Goal: Navigation & Orientation: Understand site structure

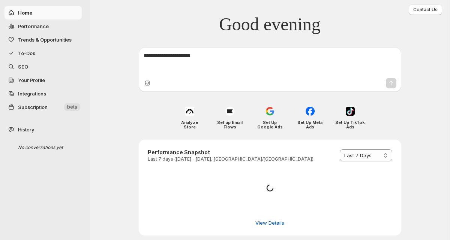
select select "*********"
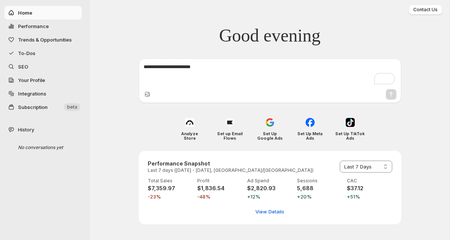
click at [65, 26] on span "Performance" at bounding box center [49, 25] width 62 height 7
select select "**********"
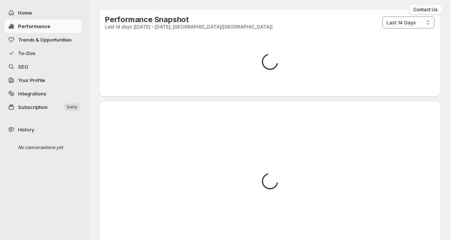
click at [67, 42] on span "Trends & Opportunities" at bounding box center [49, 39] width 62 height 7
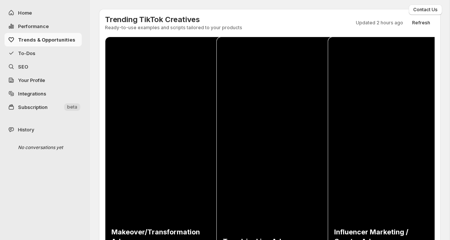
click at [62, 56] on span "To-Dos" at bounding box center [49, 52] width 62 height 7
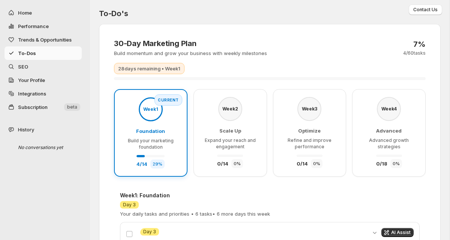
click at [72, 49] on button "To-Dos" at bounding box center [42, 52] width 77 height 13
click at [72, 40] on span "Trends & Opportunities" at bounding box center [45, 40] width 54 height 6
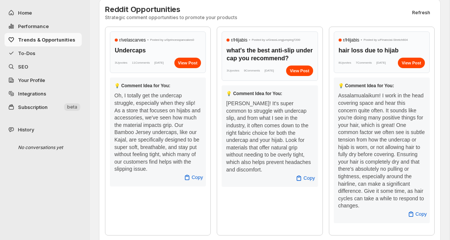
scroll to position [339, 0]
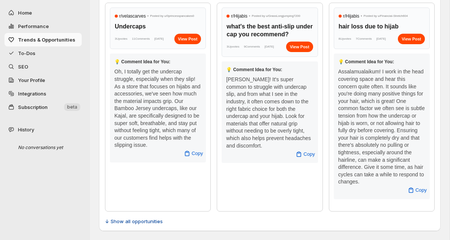
click at [138, 221] on span "↓ Show all opportunities" at bounding box center [134, 221] width 58 height 7
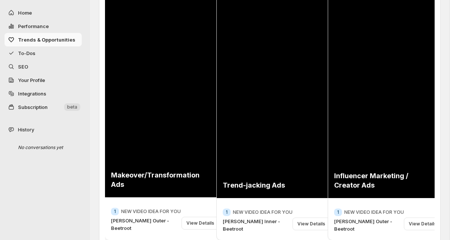
scroll to position [0, 0]
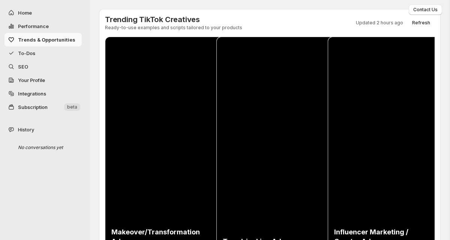
click at [24, 52] on span "To-Dos" at bounding box center [26, 53] width 17 height 6
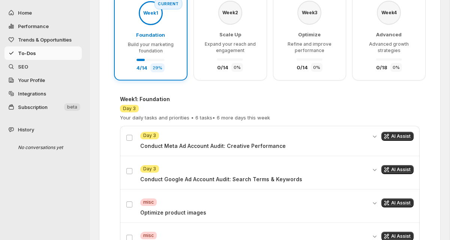
scroll to position [98, 0]
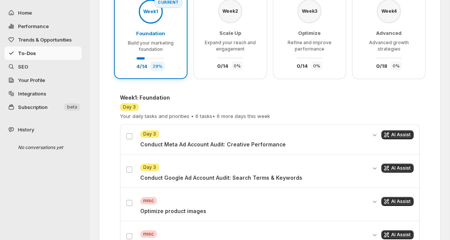
click at [42, 69] on span "SEO" at bounding box center [49, 66] width 62 height 7
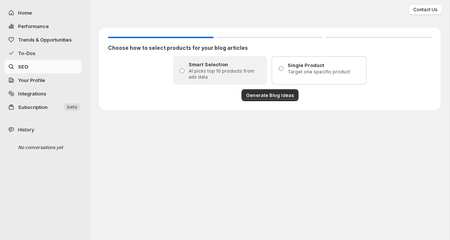
click at [43, 81] on span "Your Profile" at bounding box center [31, 80] width 27 height 6
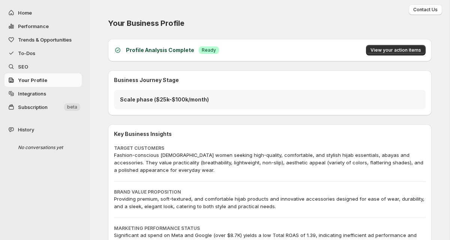
click at [48, 90] on span "Integrations" at bounding box center [49, 93] width 62 height 7
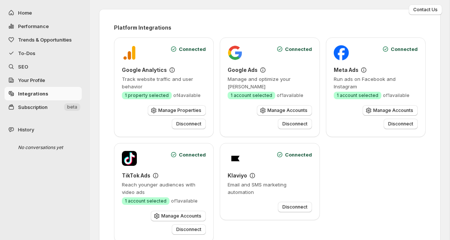
click at [47, 112] on button "Subscription New beta" at bounding box center [42, 106] width 77 height 13
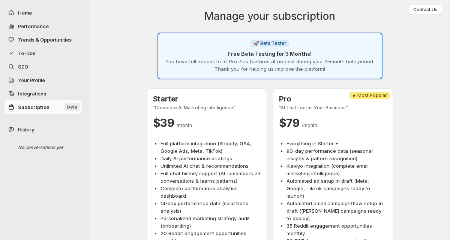
click at [29, 12] on span "Home" at bounding box center [25, 13] width 14 height 6
select select "*********"
